Goal: Task Accomplishment & Management: Use online tool/utility

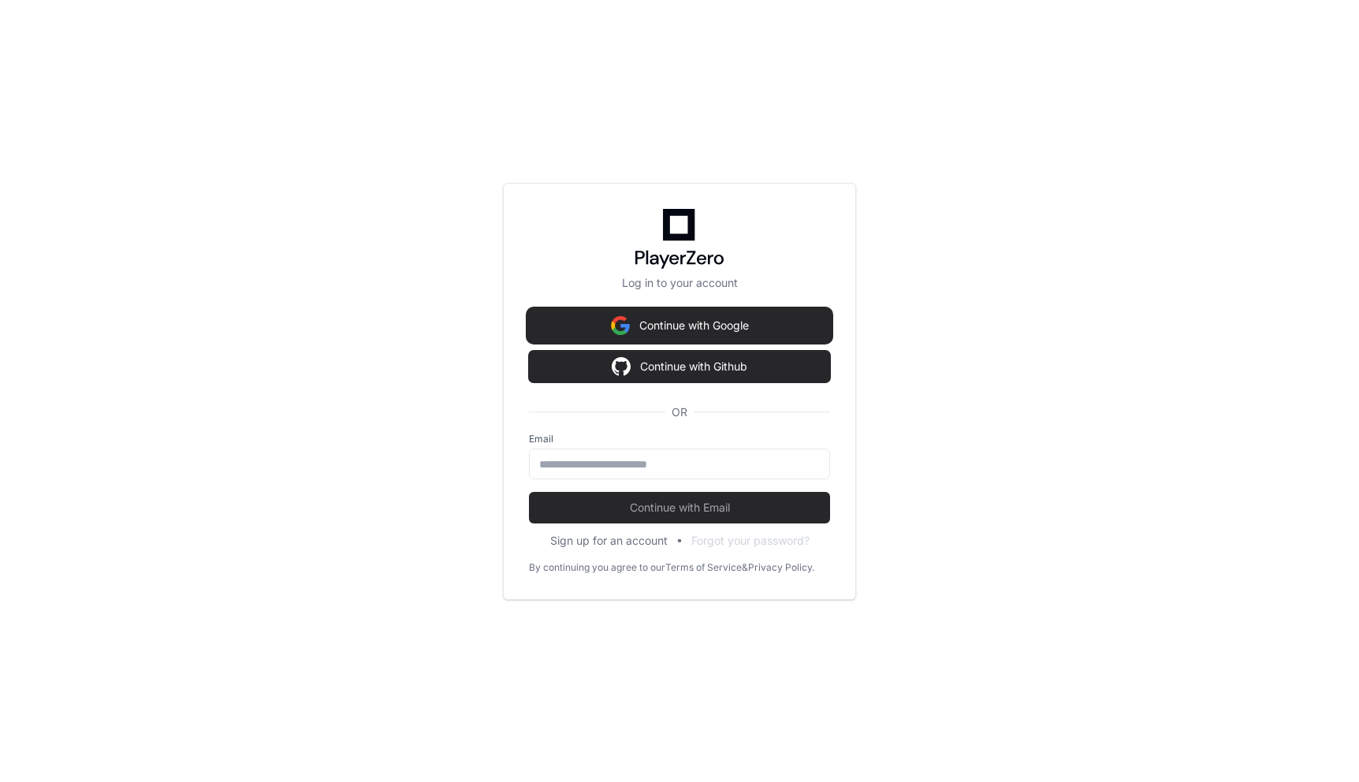
click at [694, 332] on button "Continue with Google" at bounding box center [679, 326] width 301 height 32
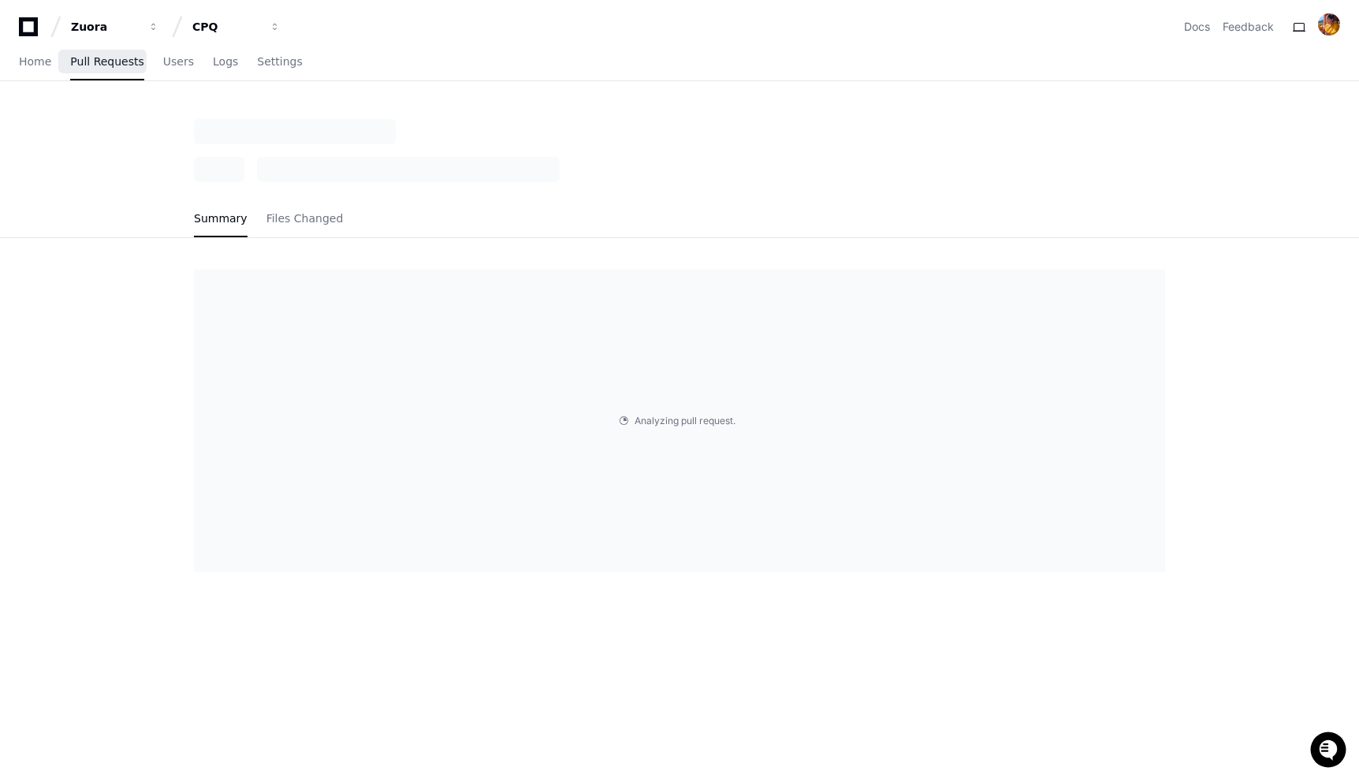
click at [92, 54] on link "Pull Requests" at bounding box center [106, 62] width 73 height 36
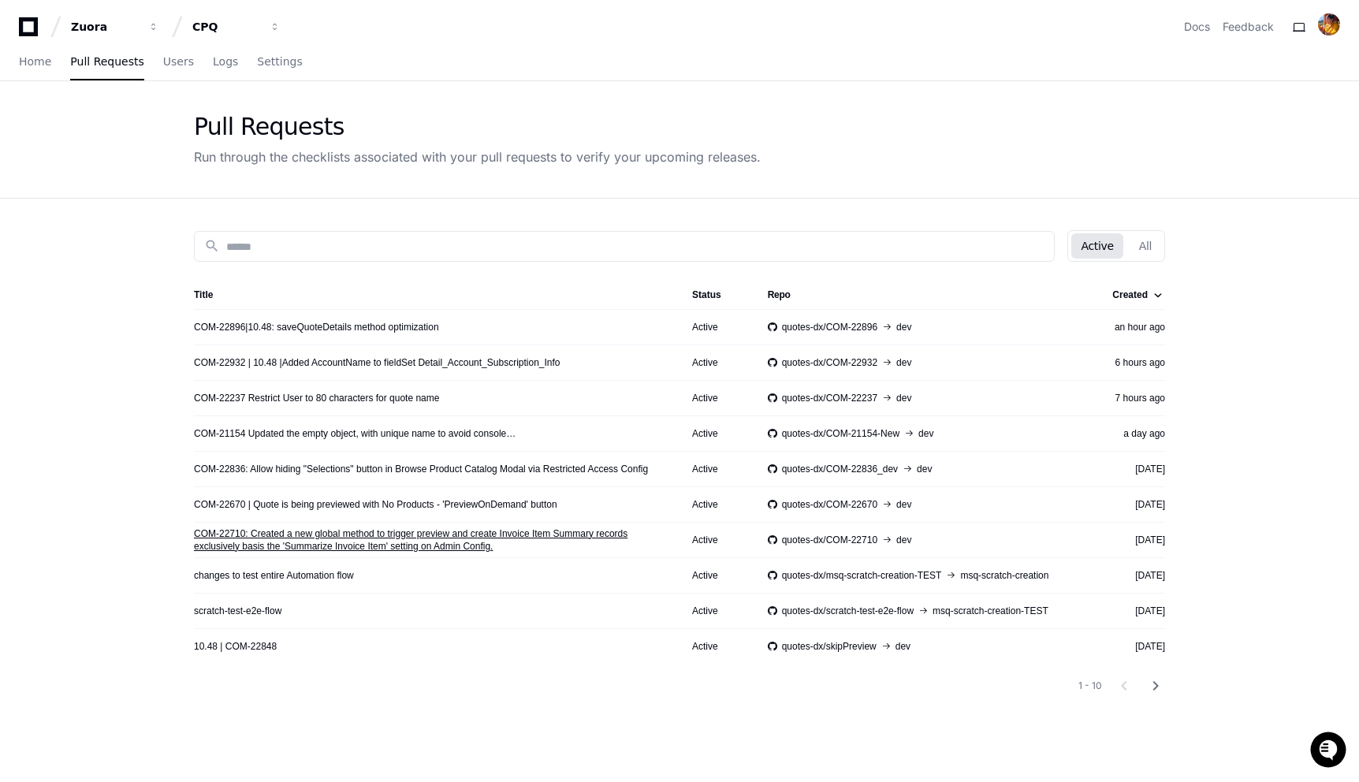
click at [348, 537] on link "COM-22710: Created a new global method to trigger preview and create Invoice It…" at bounding box center [430, 539] width 473 height 25
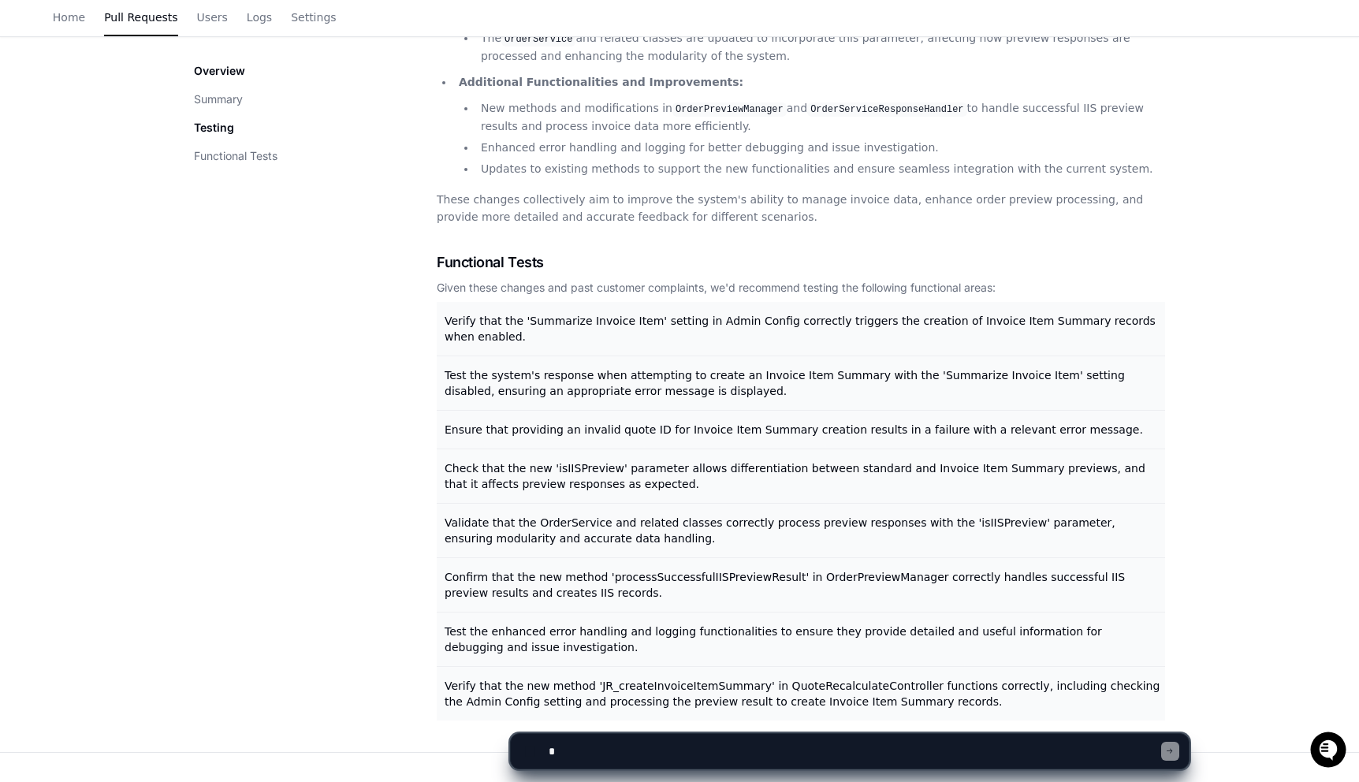
scroll to position [585, 0]
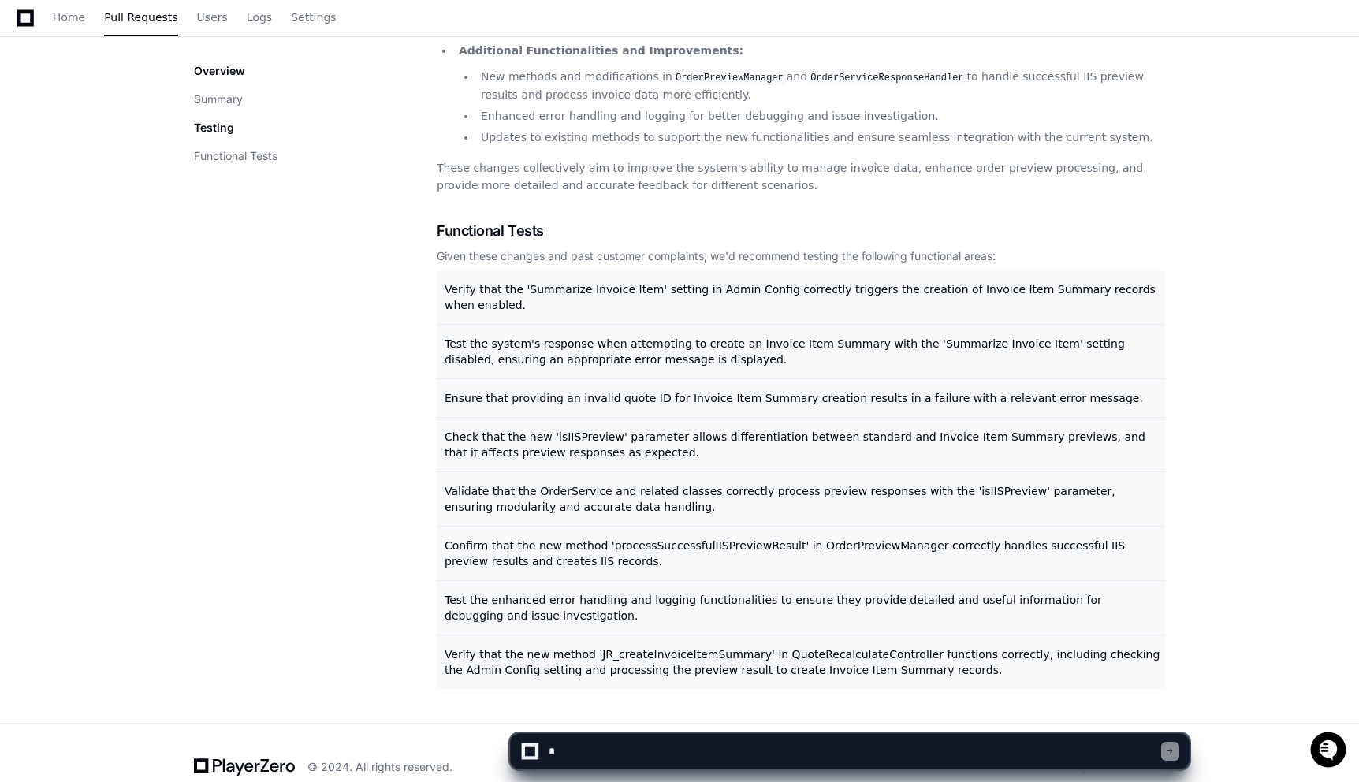
click at [608, 750] on textarea at bounding box center [853, 751] width 616 height 35
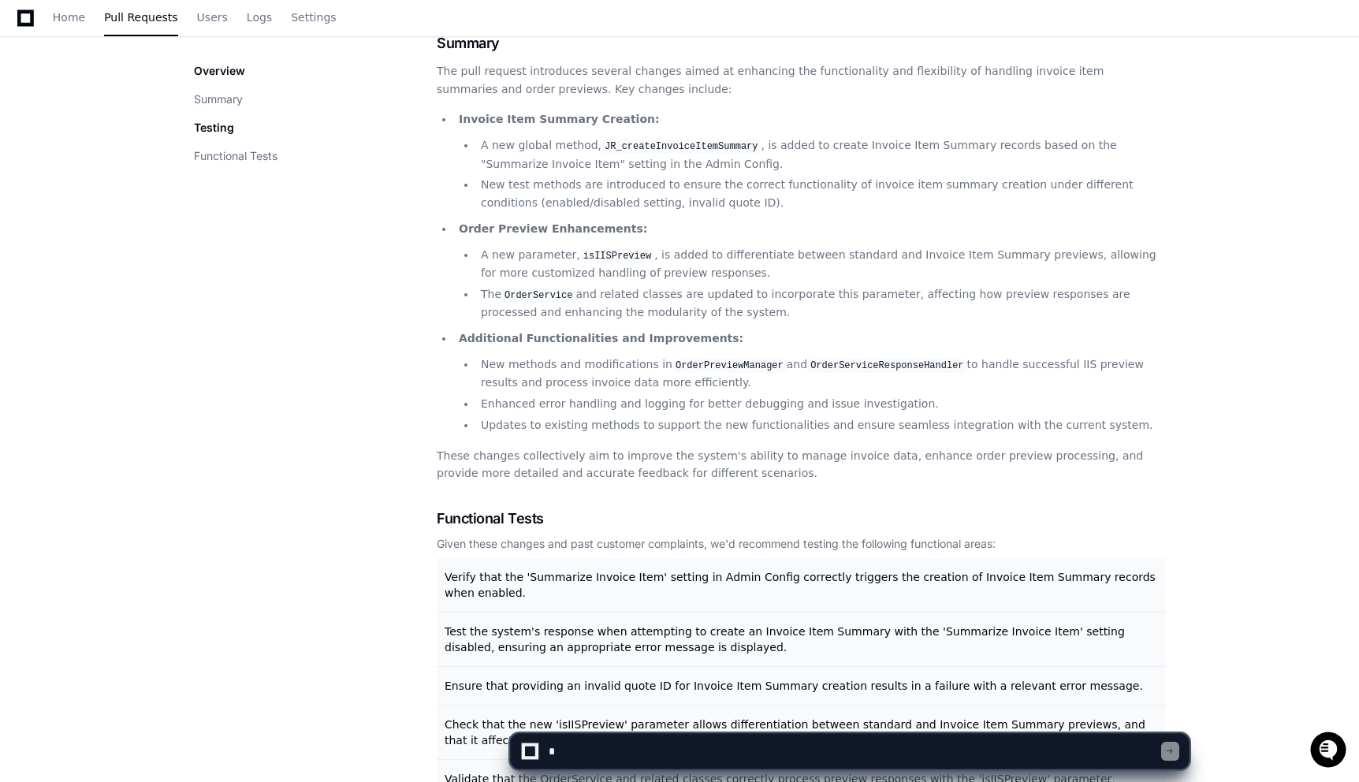
scroll to position [240, 0]
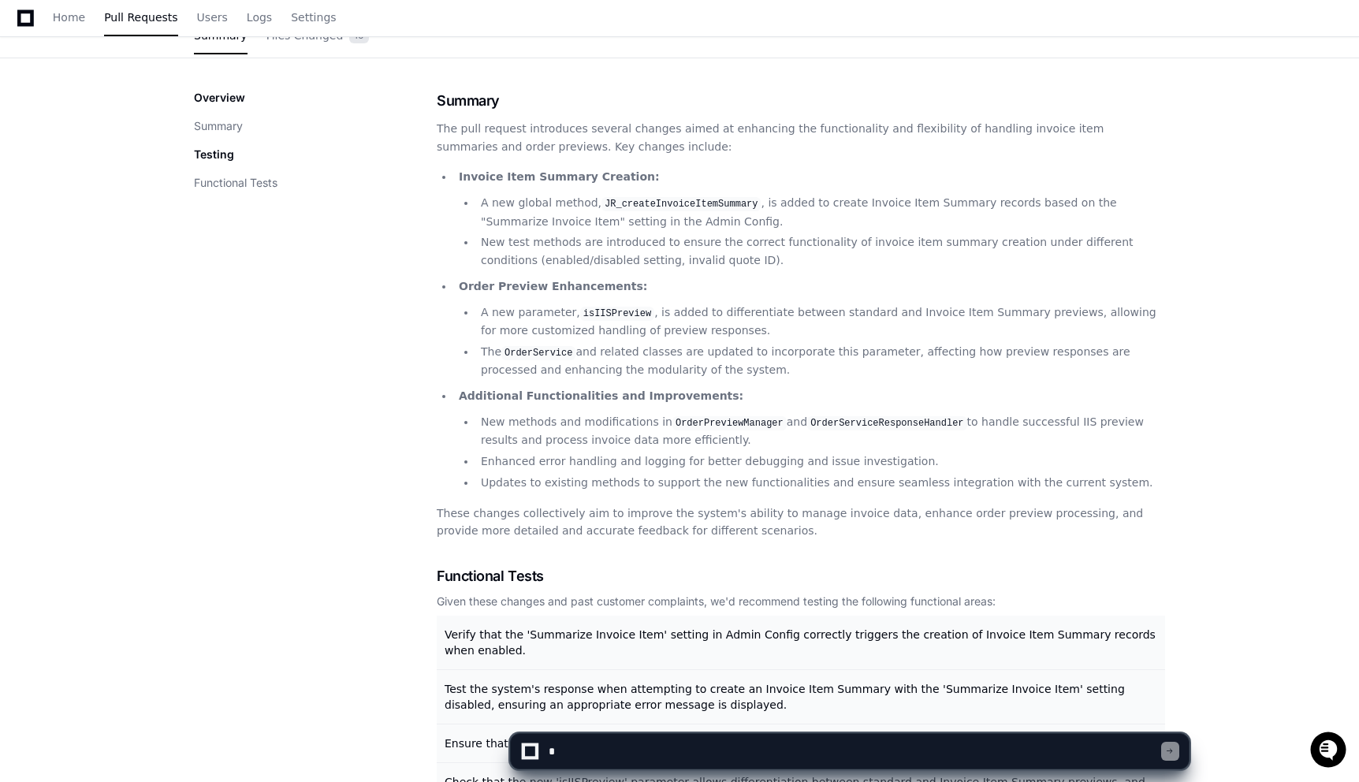
click at [511, 303] on li "A new parameter, isIISPreview , is added to differentiate between standard and …" at bounding box center [820, 321] width 689 height 36
click at [581, 747] on textarea at bounding box center [853, 751] width 616 height 35
click at [832, 751] on textarea at bounding box center [853, 751] width 616 height 35
type textarea "**********"
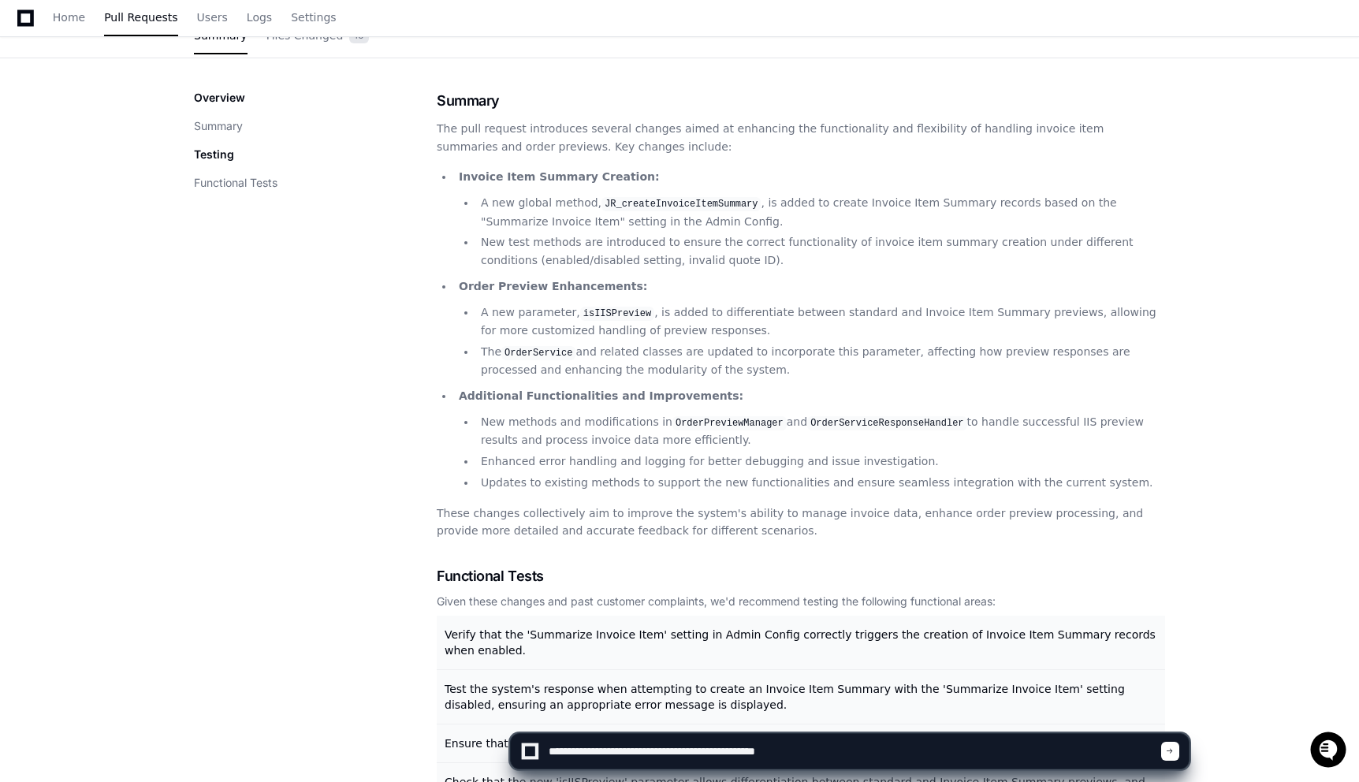
click at [1164, 744] on div at bounding box center [1169, 751] width 17 height 19
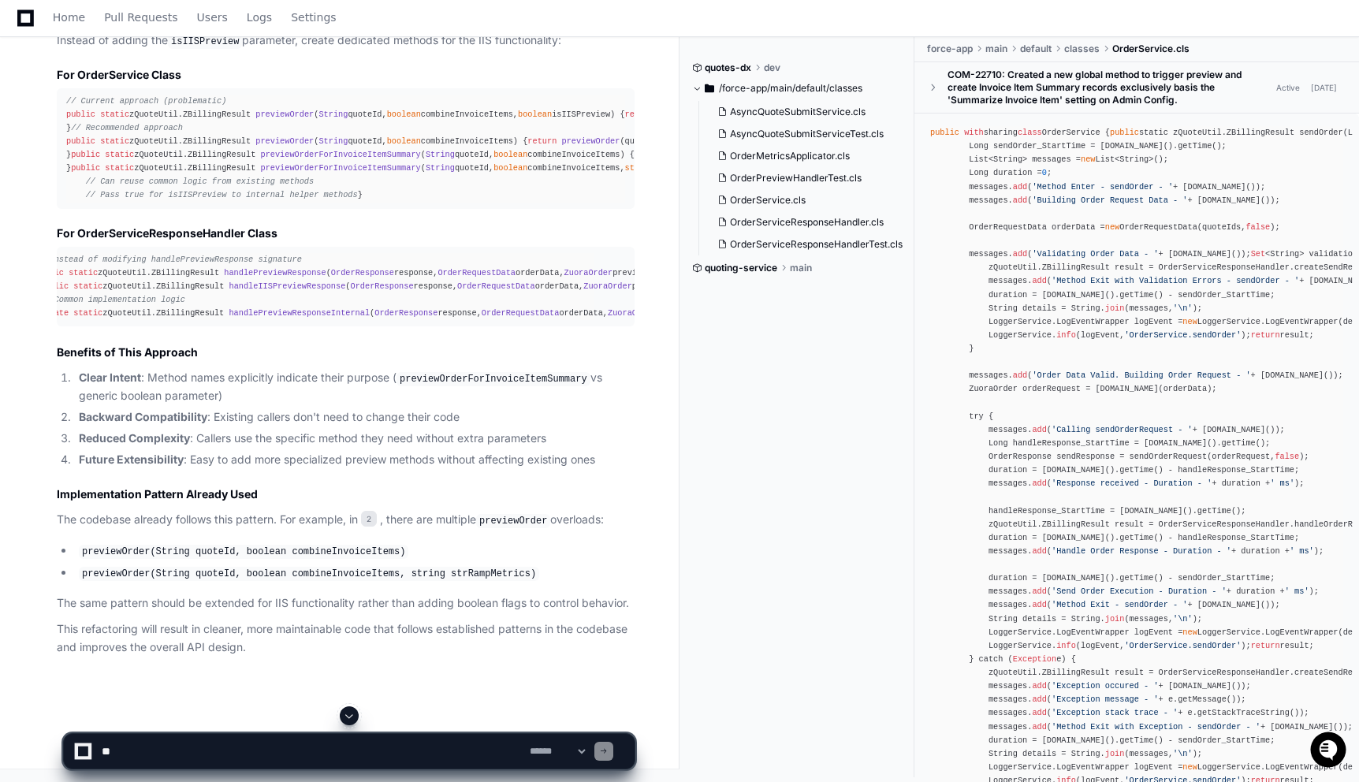
scroll to position [1514, 0]
